Goal: Task Accomplishment & Management: Complete application form

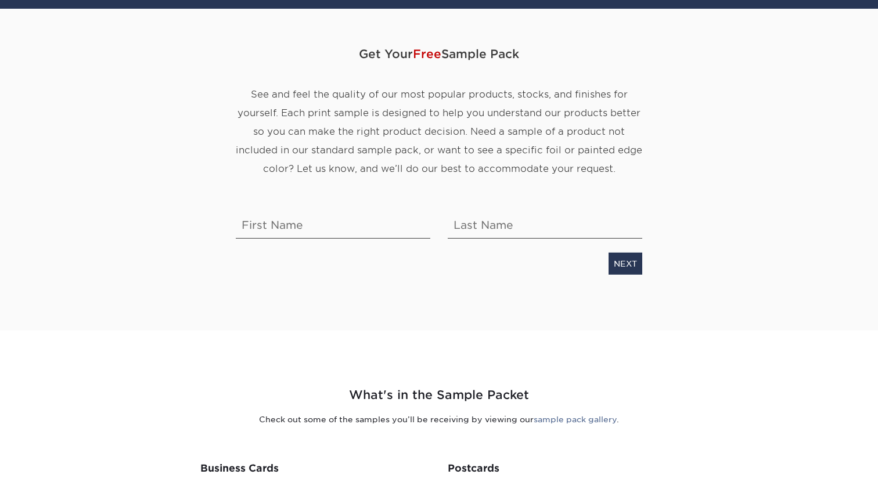
scroll to position [29, 0]
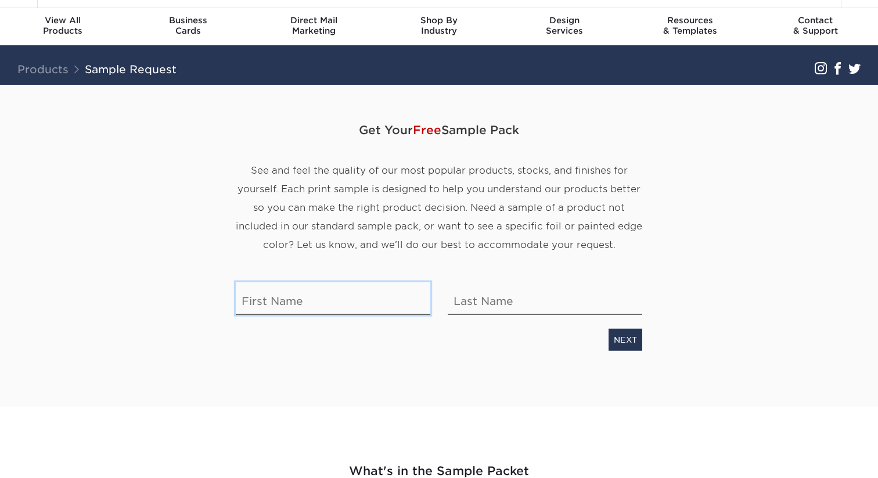
click at [340, 300] on input "text" at bounding box center [333, 298] width 194 height 33
type input "s"
type input "[PERSON_NAME]"
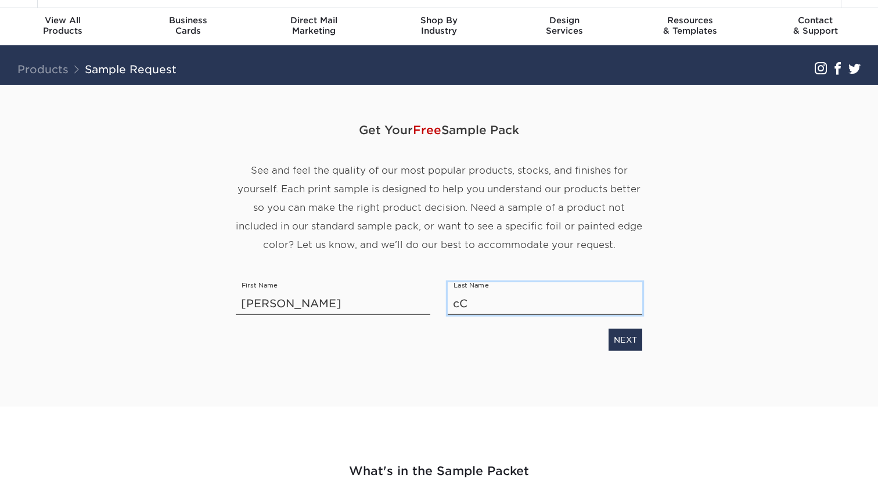
type input "c"
type input "Cook"
click at [616, 346] on link "NEXT" at bounding box center [625, 340] width 34 height 22
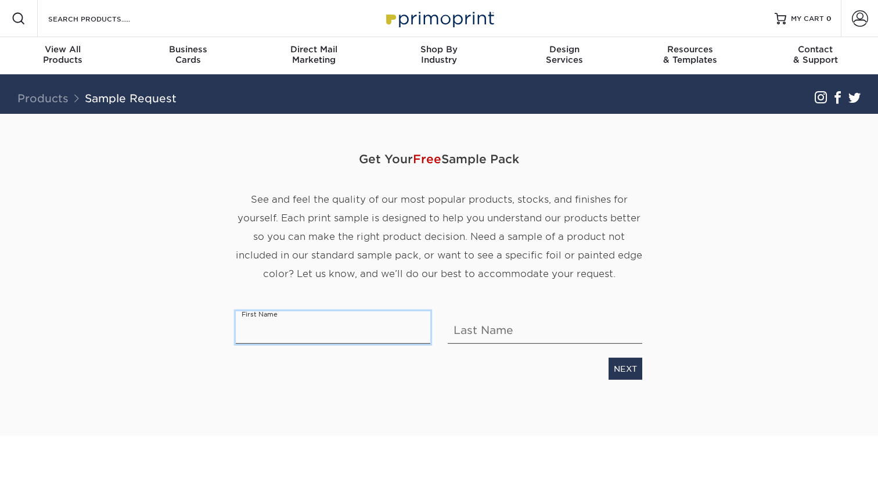
click at [372, 319] on input "text" at bounding box center [333, 327] width 194 height 33
type input "Chandra Mohan"
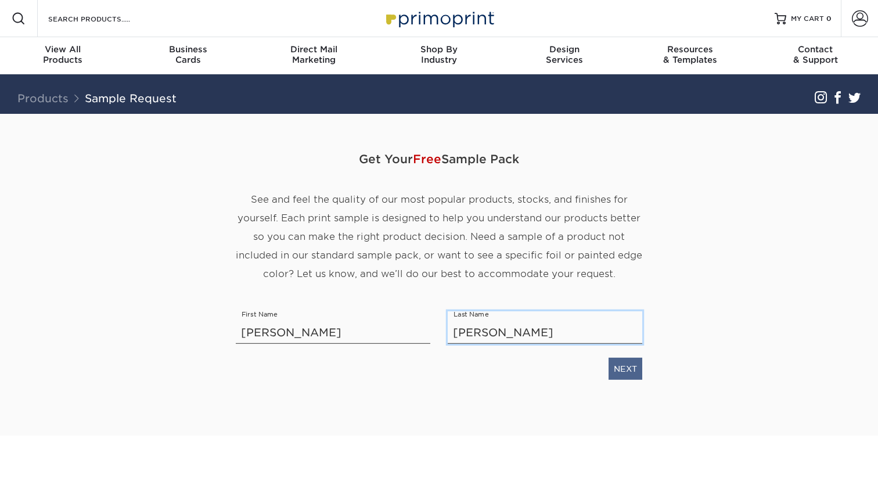
type input "Nagarajan"
click at [614, 371] on link "NEXT" at bounding box center [625, 369] width 34 height 22
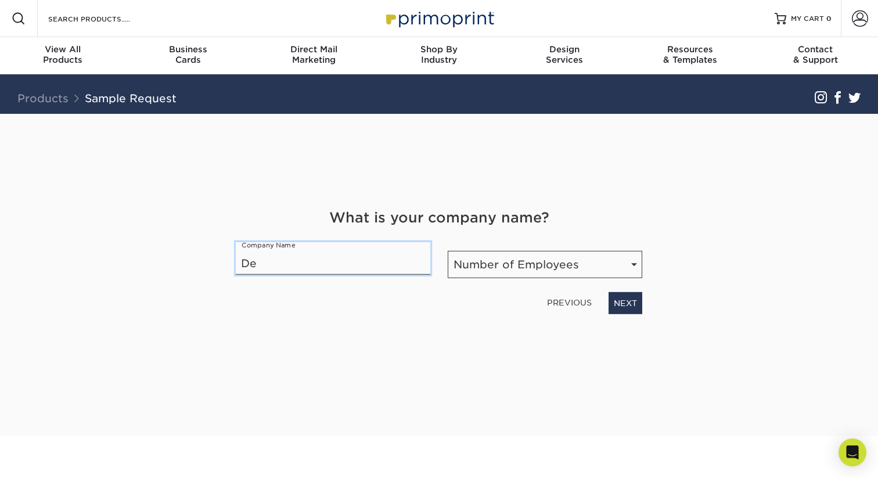
click at [354, 256] on input "De" at bounding box center [333, 258] width 194 height 33
paste input "loitte"
type input "Deloitte."
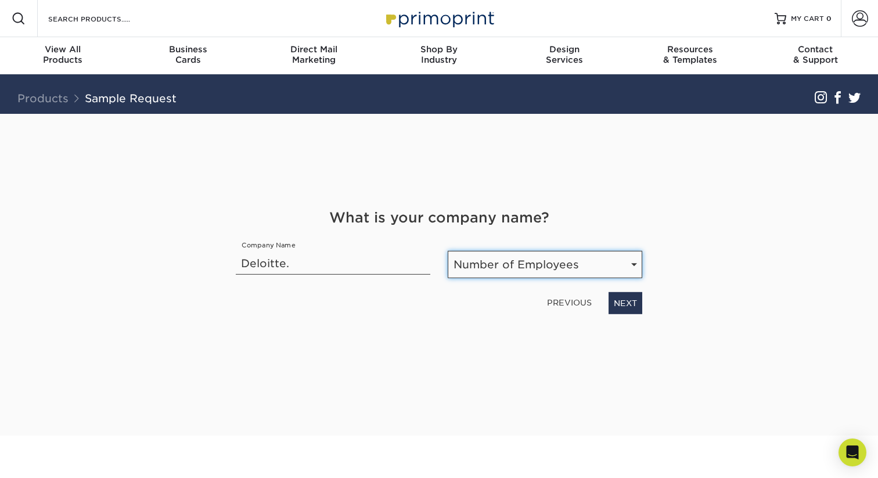
click at [499, 269] on select "Number of Employees Self-employed 1-10 employees 11-50 employees 51-200 employe…" at bounding box center [545, 264] width 194 height 27
select select "Self-employed"
click at [448, 251] on select "Number of Employees Self-employed 1-10 employees 11-50 employees 51-200 employe…" at bounding box center [545, 264] width 194 height 27
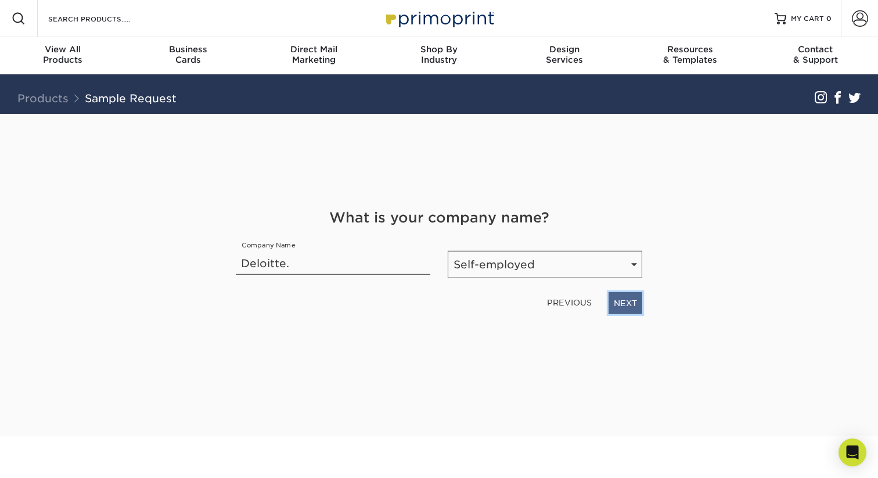
click at [624, 304] on link "NEXT" at bounding box center [625, 303] width 34 height 22
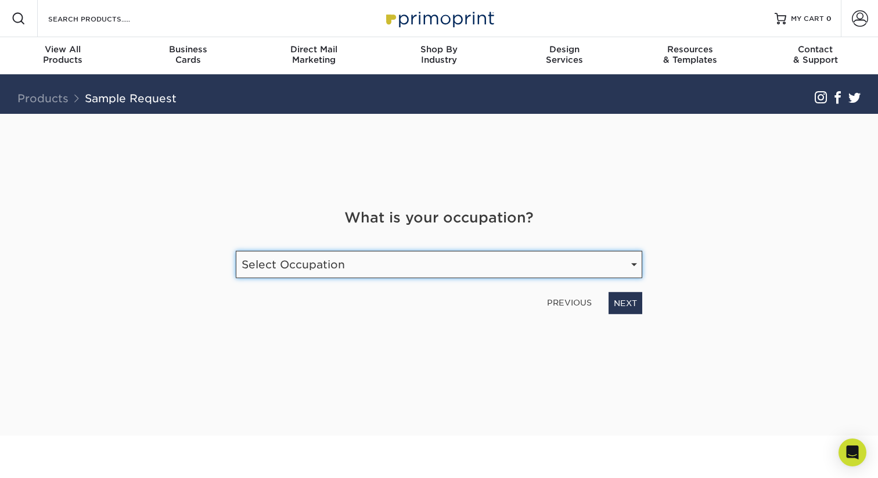
click at [532, 258] on select "Select Occupation Agency Automotive Blogger Cleaning Services Construction Educ…" at bounding box center [439, 264] width 406 height 27
select select "Technology"
click at [236, 251] on select "Select Occupation Agency Automotive Blogger Cleaning Services Construction Educ…" at bounding box center [439, 264] width 406 height 27
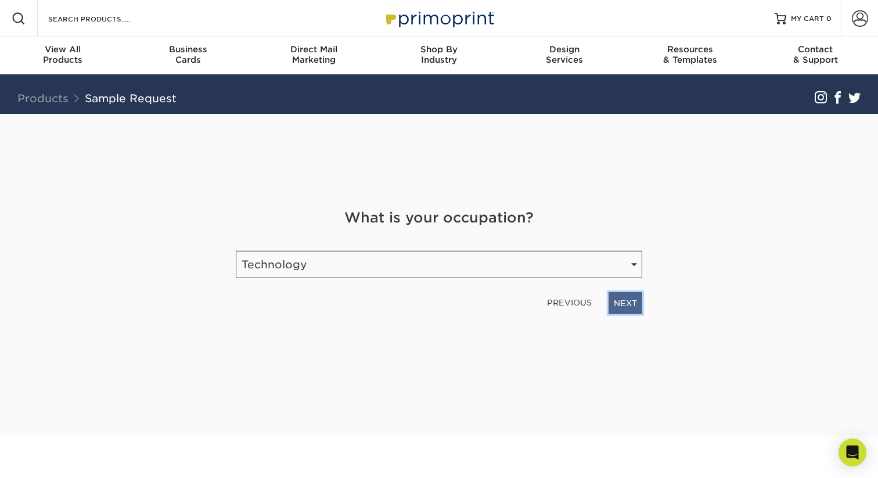
click at [617, 295] on link "NEXT" at bounding box center [625, 303] width 34 height 22
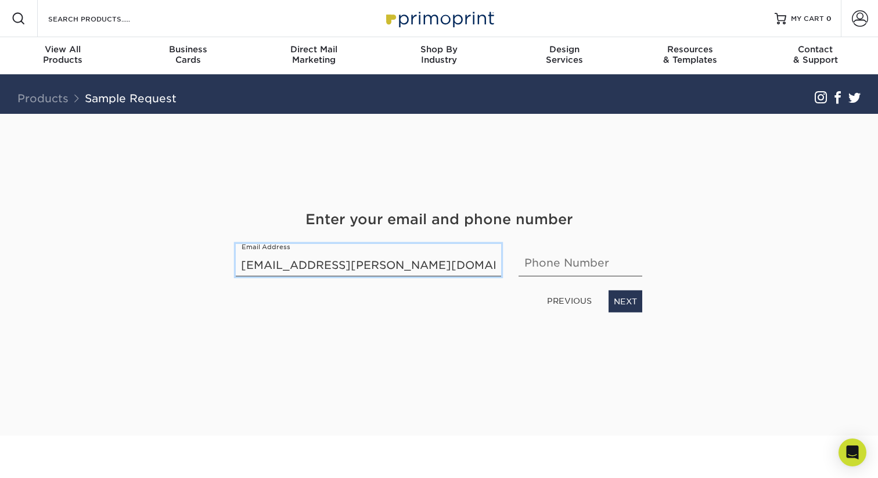
type input "chandra.nagarajan@hotmail.com"
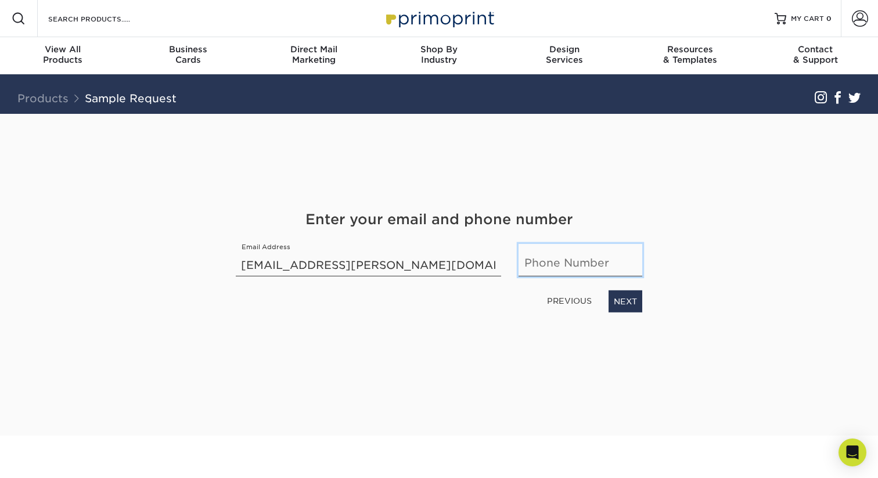
click at [554, 262] on input "text" at bounding box center [580, 260] width 124 height 33
type input "3"
type input "6472524509"
click at [628, 304] on link "NEXT" at bounding box center [625, 301] width 34 height 22
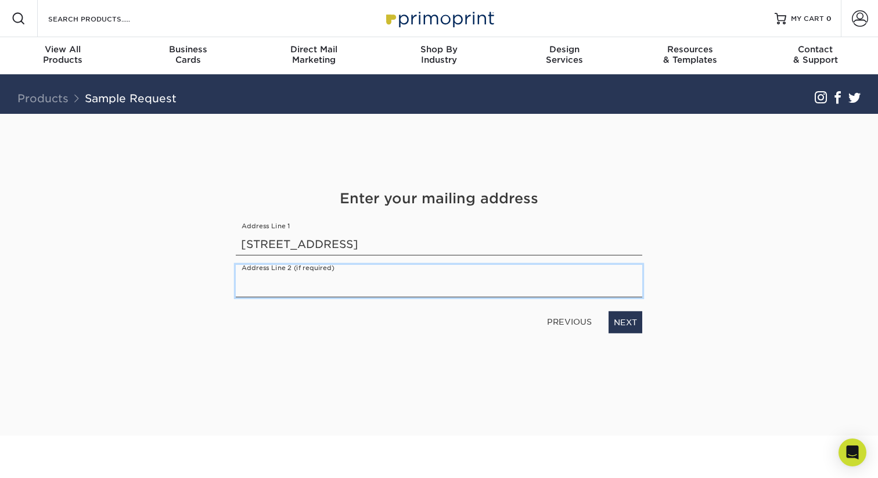
click at [390, 291] on input "text" at bounding box center [439, 281] width 406 height 33
click at [403, 246] on input "10 Silverwood Cir" at bounding box center [439, 239] width 406 height 33
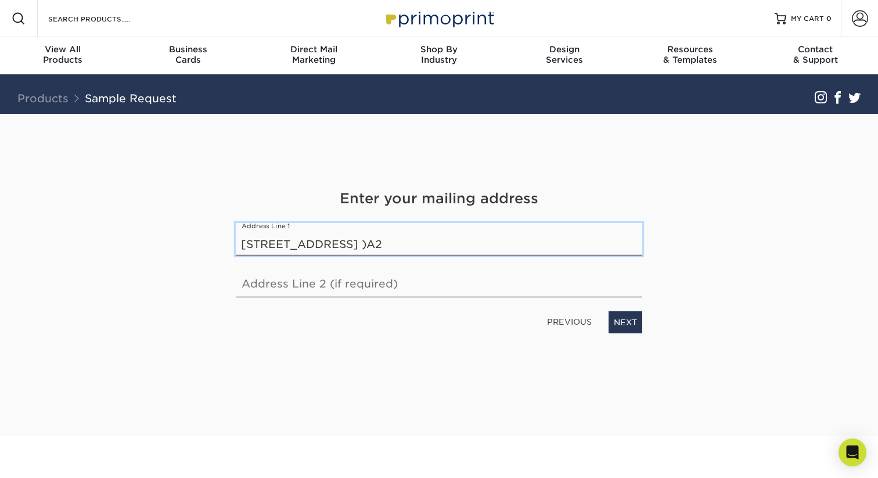
click at [433, 245] on input "10 Silverwood Cir, Ajax, ON - L1Z )A2" at bounding box center [439, 239] width 406 height 33
click at [615, 325] on link "NEXT" at bounding box center [625, 322] width 34 height 22
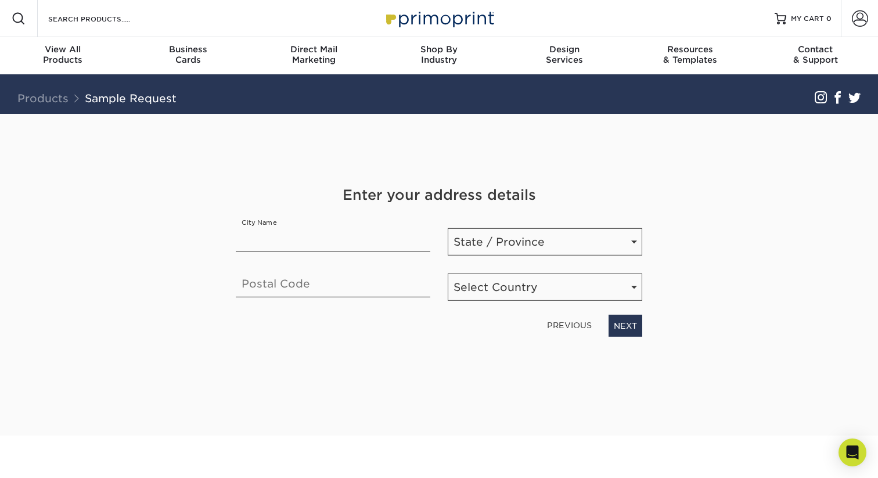
click at [558, 325] on link "PREVIOUS" at bounding box center [569, 325] width 54 height 19
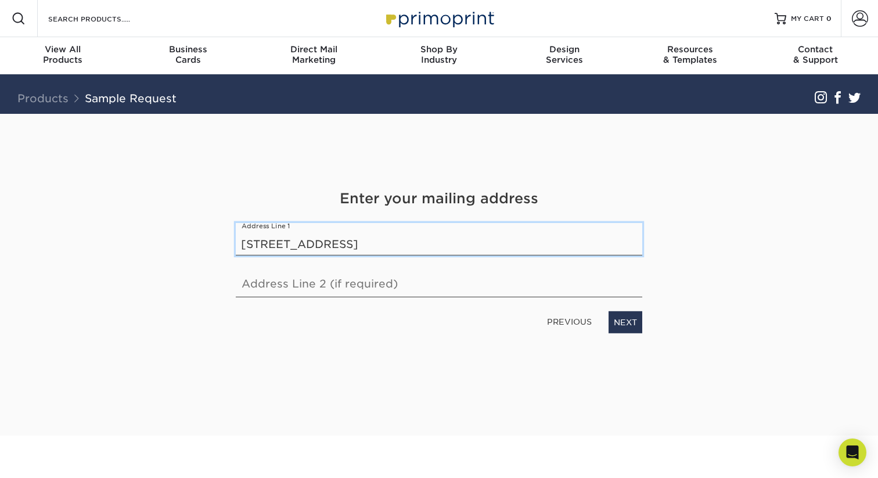
drag, startPoint x: 338, startPoint y: 247, endPoint x: 475, endPoint y: 243, distance: 137.0
click at [476, 243] on input "10 Silverwood Cir, Ajax, ON - L1Z 0A2" at bounding box center [439, 239] width 406 height 33
type input "10 Silverwood Cir"
click at [637, 326] on link "NEXT" at bounding box center [625, 322] width 34 height 22
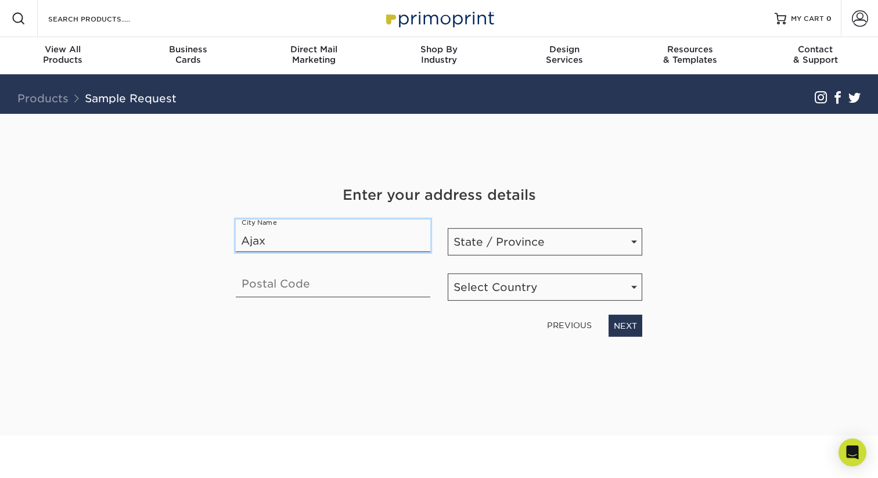
type input "Ajax"
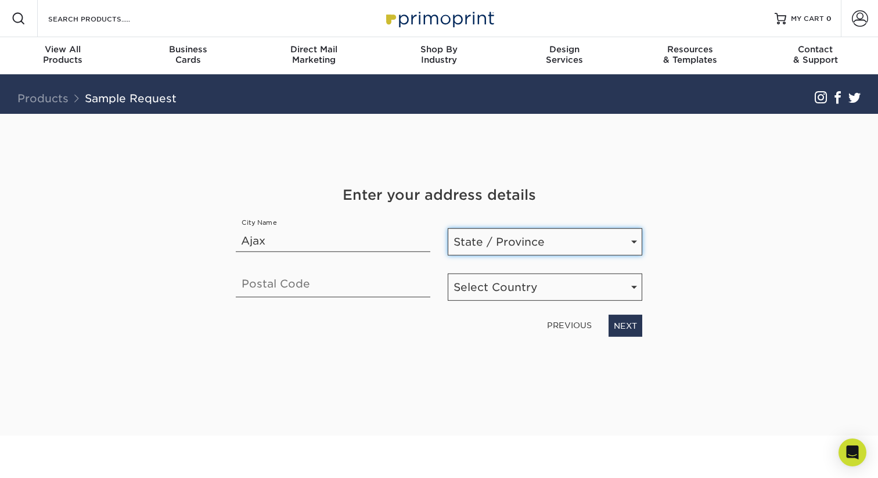
click at [466, 244] on select "State / Province Alabama Alaska Arizona Arkansas California Colorado Connecticu…" at bounding box center [545, 241] width 194 height 27
select select "ON"
click at [448, 228] on select "State / Province Alabama Alaska Arizona Arkansas California Colorado Connecticu…" at bounding box center [545, 241] width 194 height 27
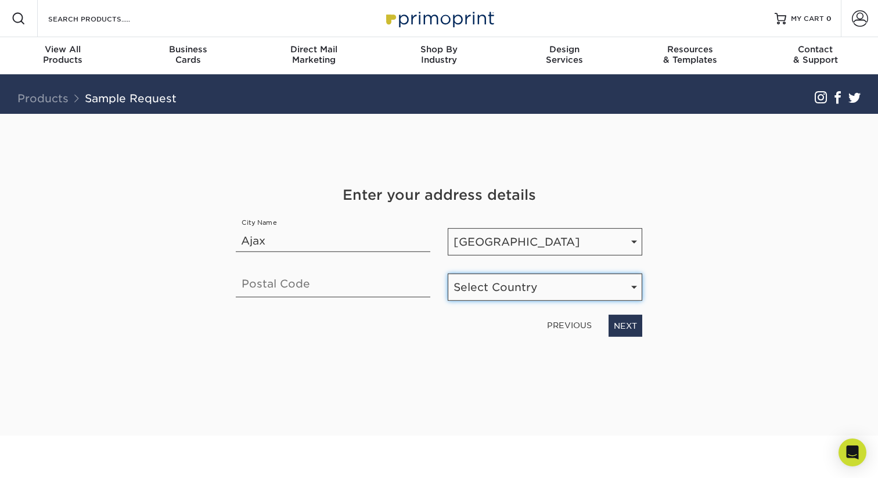
click at [506, 291] on select "Select Country United States Canada" at bounding box center [545, 286] width 194 height 27
select select "CA"
click at [448, 273] on select "Select Country United States Canada" at bounding box center [545, 286] width 194 height 27
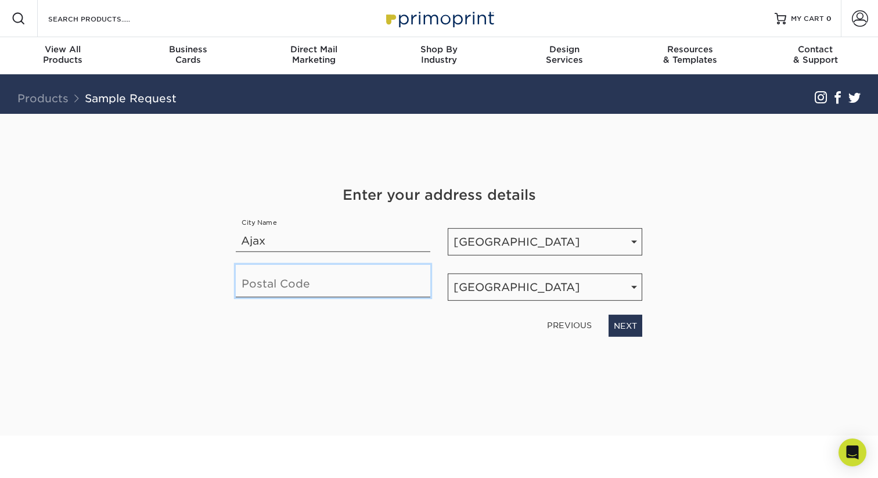
click at [315, 288] on input "text" at bounding box center [333, 281] width 194 height 33
paste input ", Ajax, ON - L1Z 0A2"
drag, startPoint x: 308, startPoint y: 286, endPoint x: 178, endPoint y: 283, distance: 130.7
click at [176, 283] on div "Get Your Free Sample Pack See and feel the quality of our most popular products…" at bounding box center [438, 275] width 679 height 322
type input "L1Z 0A2"
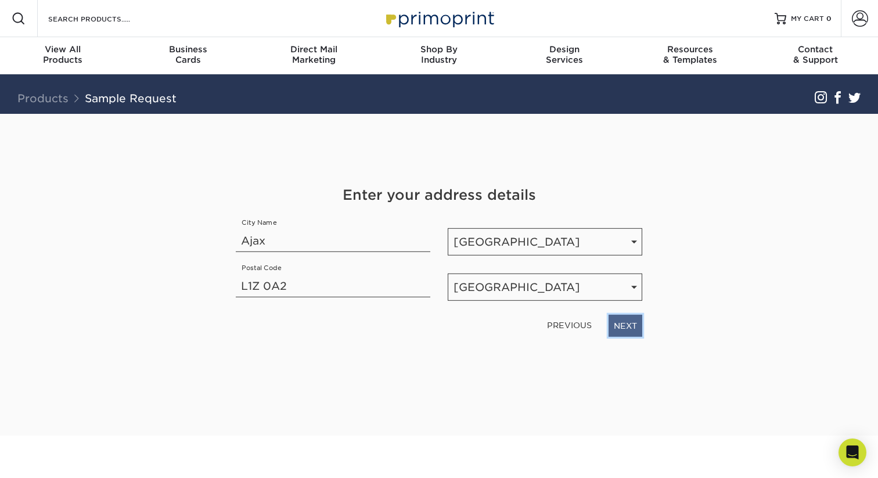
click at [625, 324] on link "NEXT" at bounding box center [625, 326] width 34 height 22
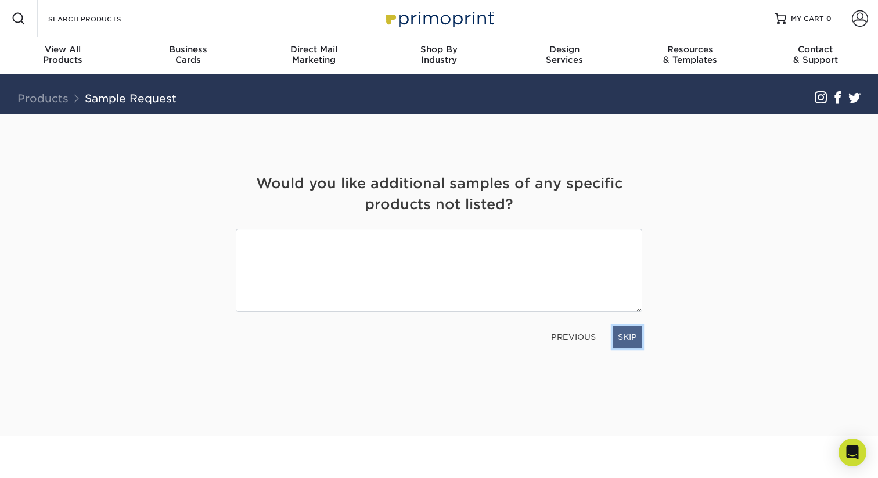
click at [627, 333] on link "SKIP" at bounding box center [627, 337] width 30 height 22
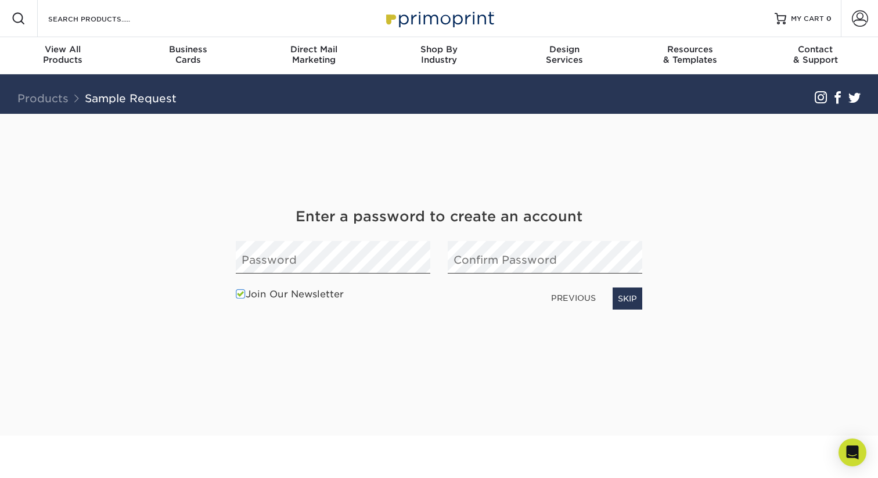
click at [240, 299] on span at bounding box center [241, 294] width 10 height 11
click at [0, 0] on input "Join Our Newsletter" at bounding box center [0, 0] width 0 height 0
click at [625, 297] on link "SKIP" at bounding box center [627, 298] width 30 height 22
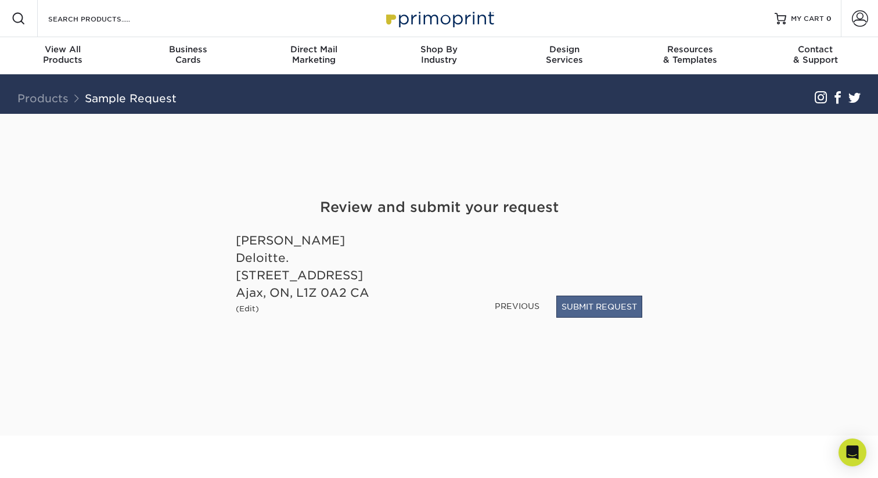
scroll to position [9, 0]
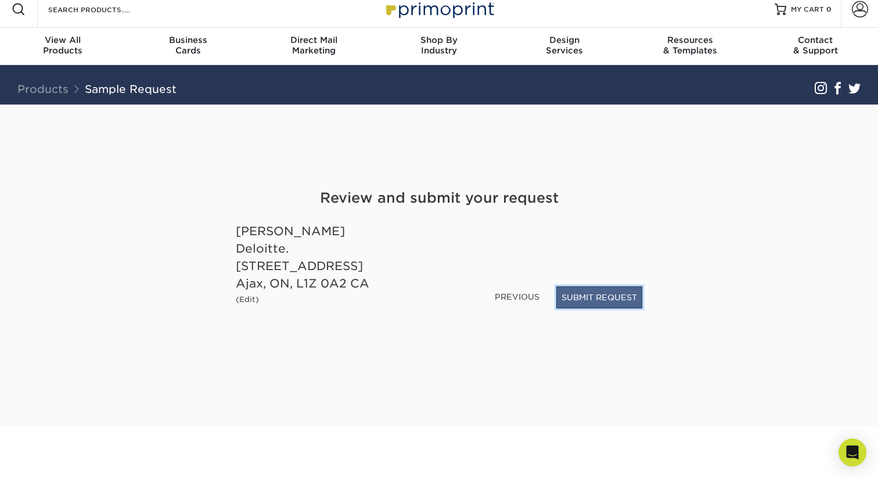
click at [616, 300] on button "SUBMIT REQUEST" at bounding box center [599, 297] width 86 height 22
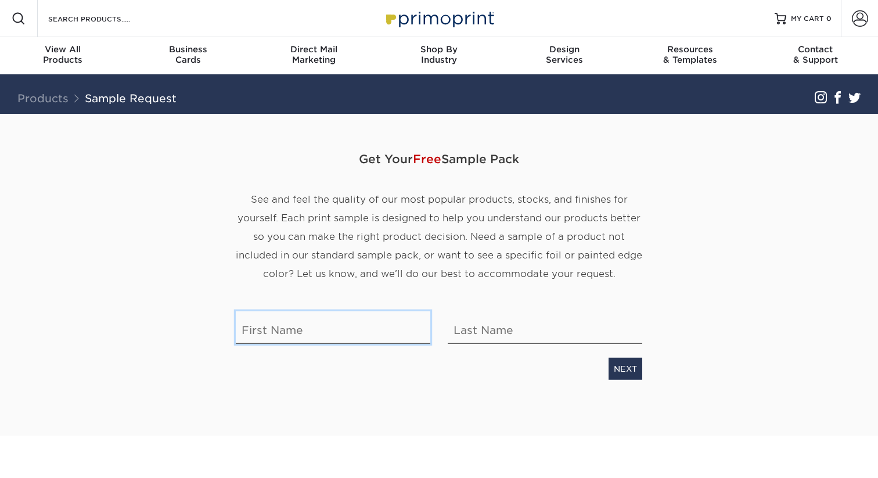
click at [338, 333] on input "text" at bounding box center [333, 327] width 194 height 33
type input "Chandra Mohan"
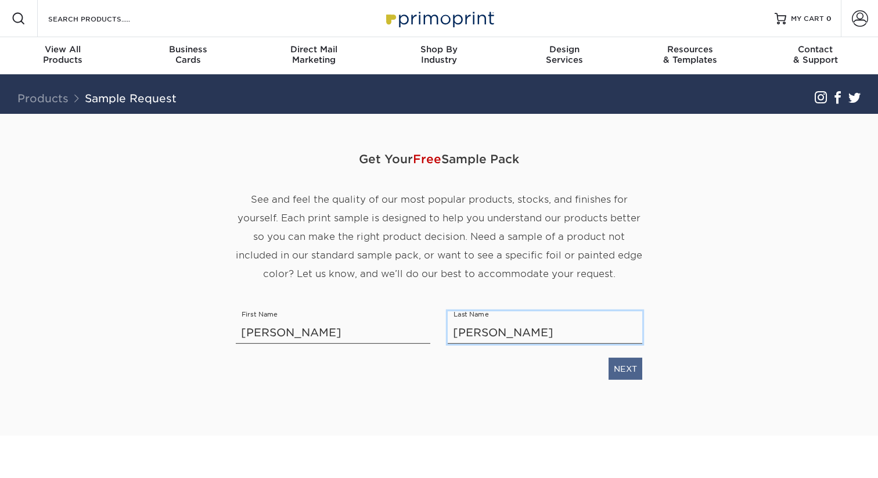
type input "Nagarajan"
click at [611, 366] on link "NEXT" at bounding box center [625, 369] width 34 height 22
